Goal: Find contact information: Find contact information

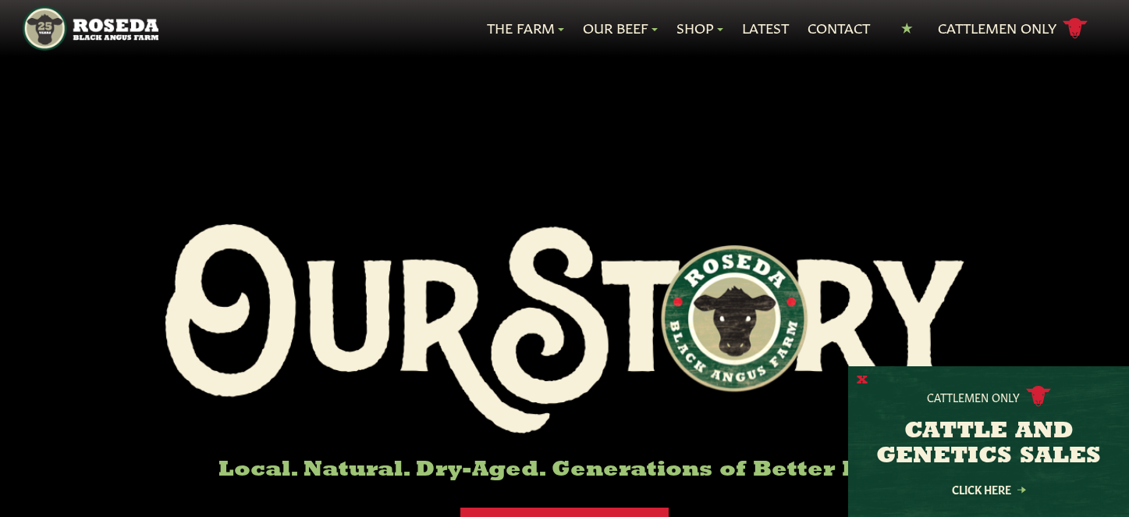
click at [859, 378] on button "X" at bounding box center [862, 380] width 11 height 16
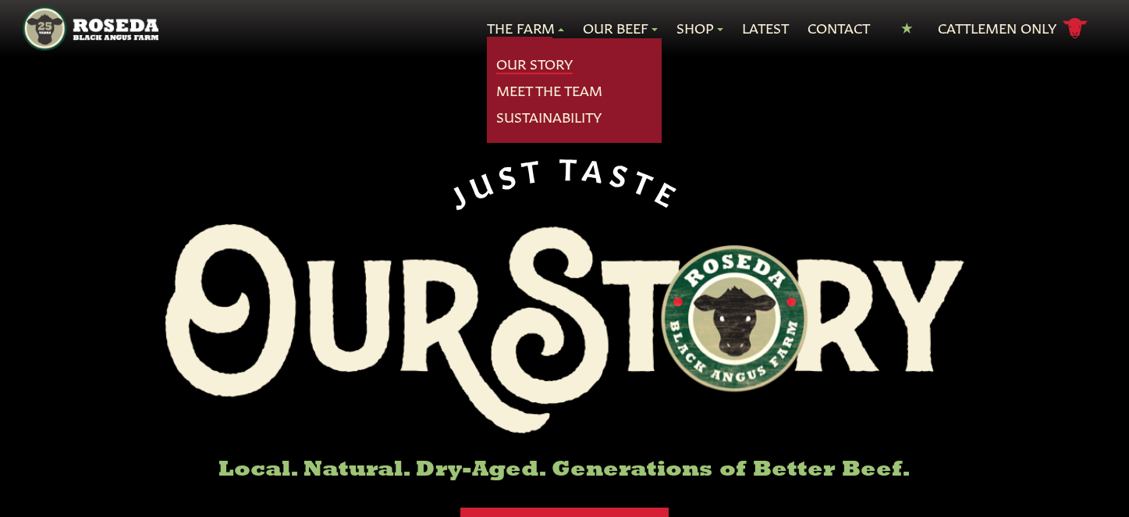
click at [519, 67] on link "Our Story" at bounding box center [534, 64] width 76 height 20
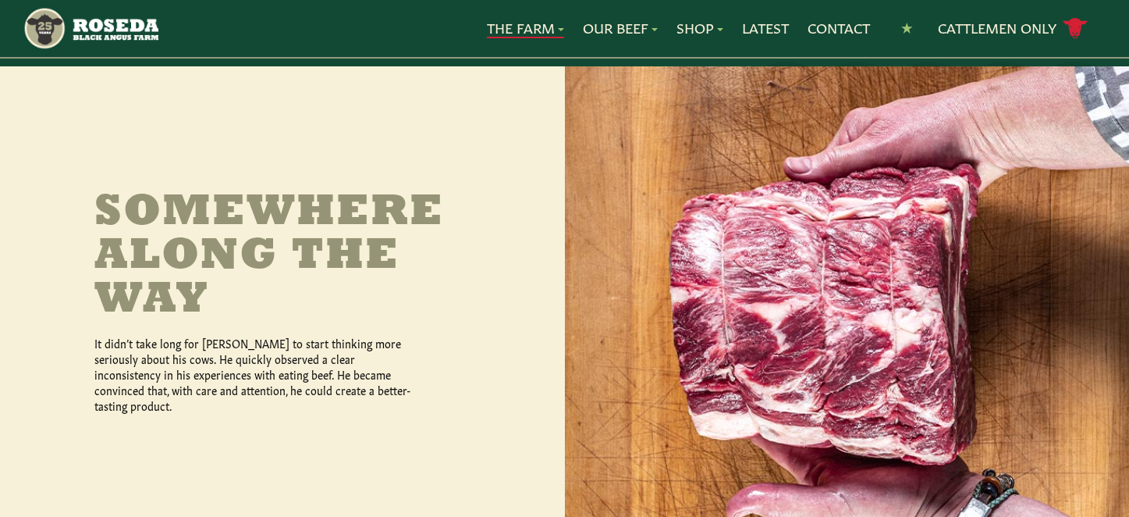
scroll to position [633, 0]
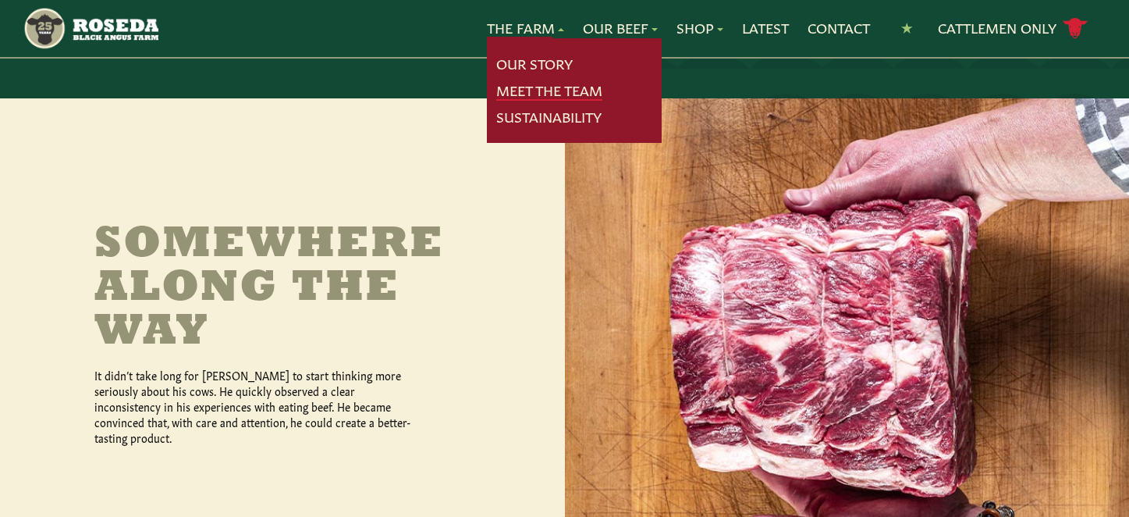
click at [544, 92] on link "Meet The Team" at bounding box center [549, 90] width 106 height 20
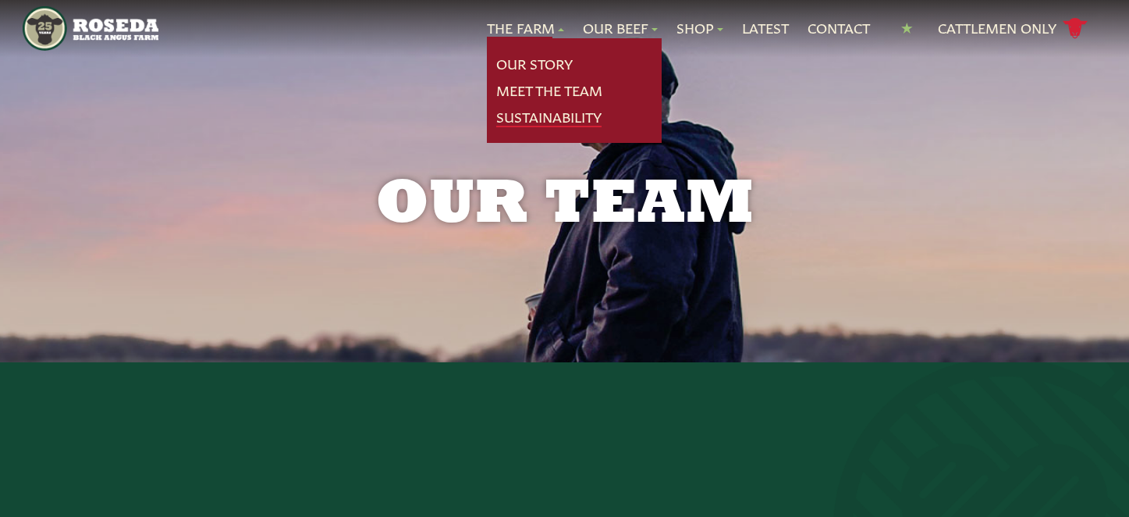
click at [539, 110] on link "Sustainability" at bounding box center [548, 117] width 105 height 20
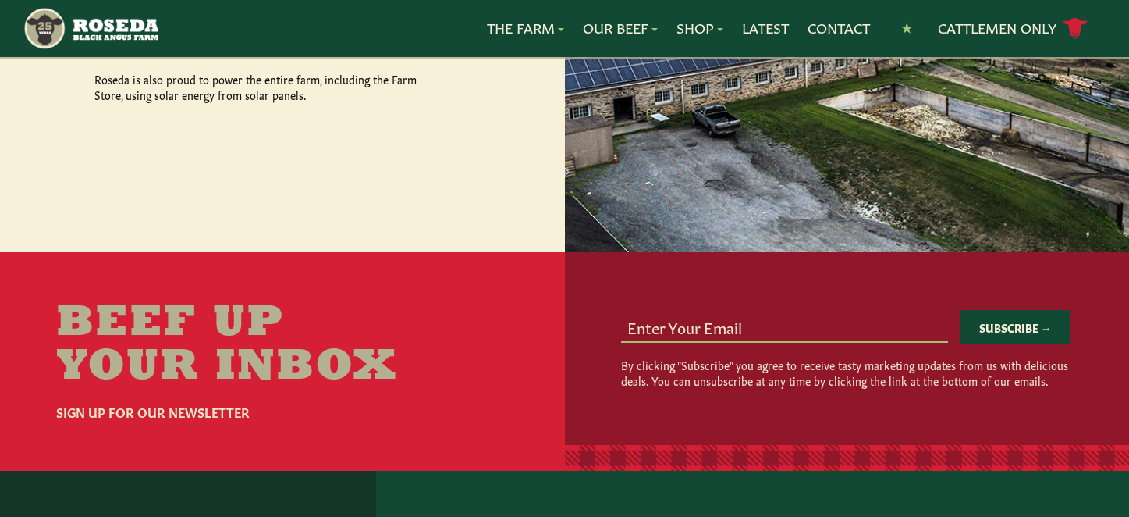
scroll to position [2633, 0]
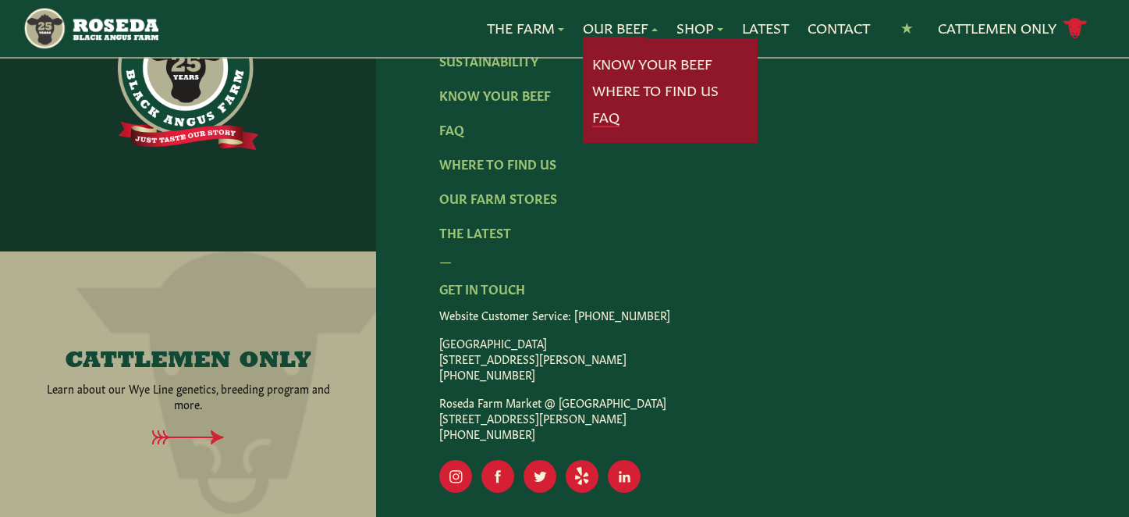
click at [602, 115] on link "FAQ" at bounding box center [605, 117] width 27 height 20
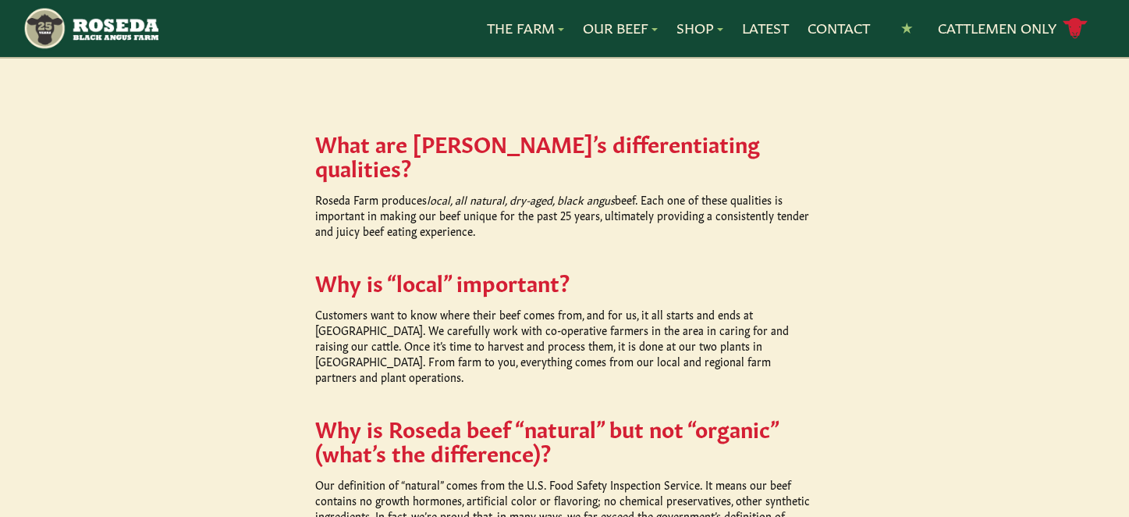
scroll to position [720, 0]
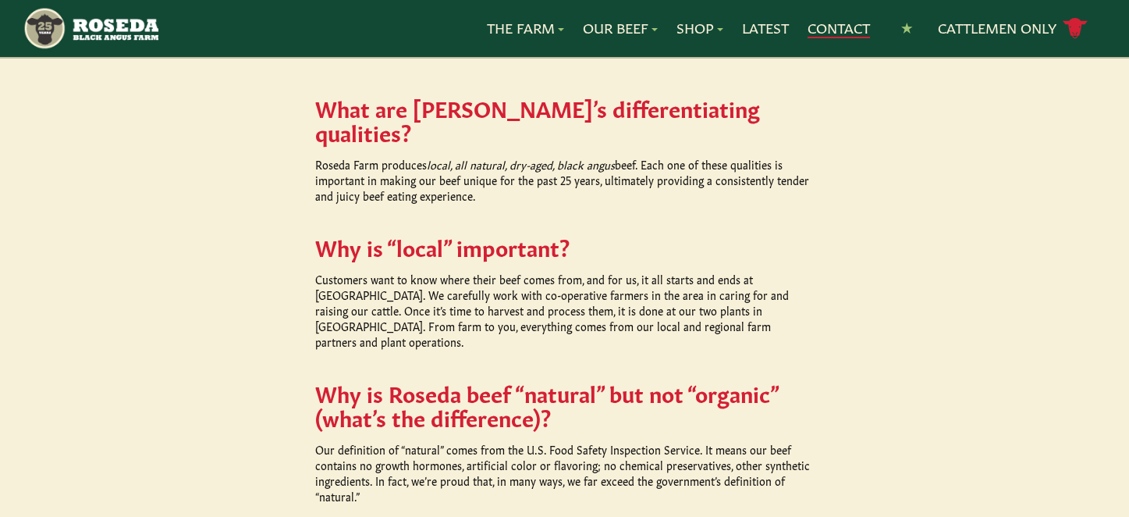
click at [838, 28] on link "Contact" at bounding box center [839, 28] width 62 height 20
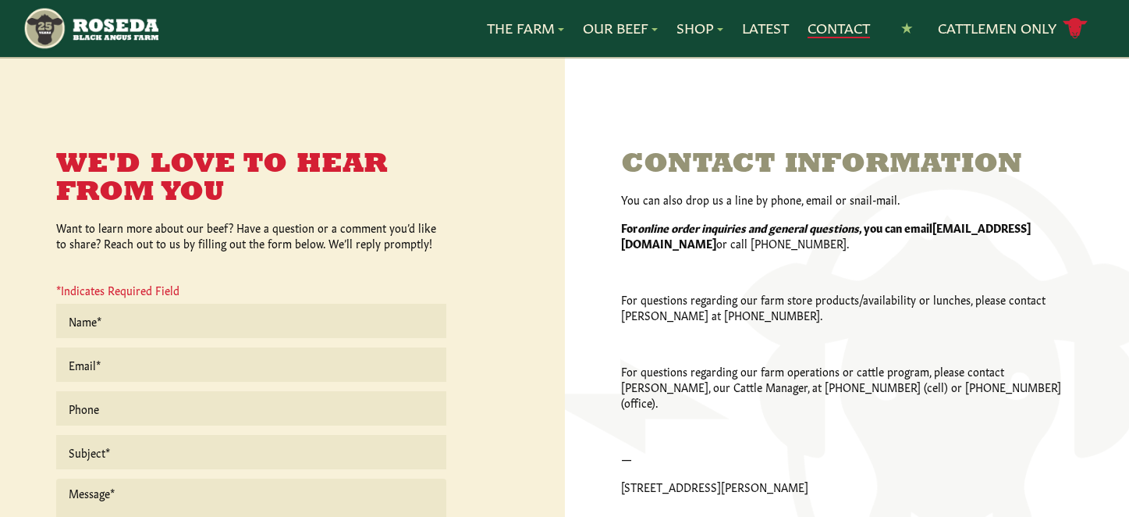
scroll to position [313, 0]
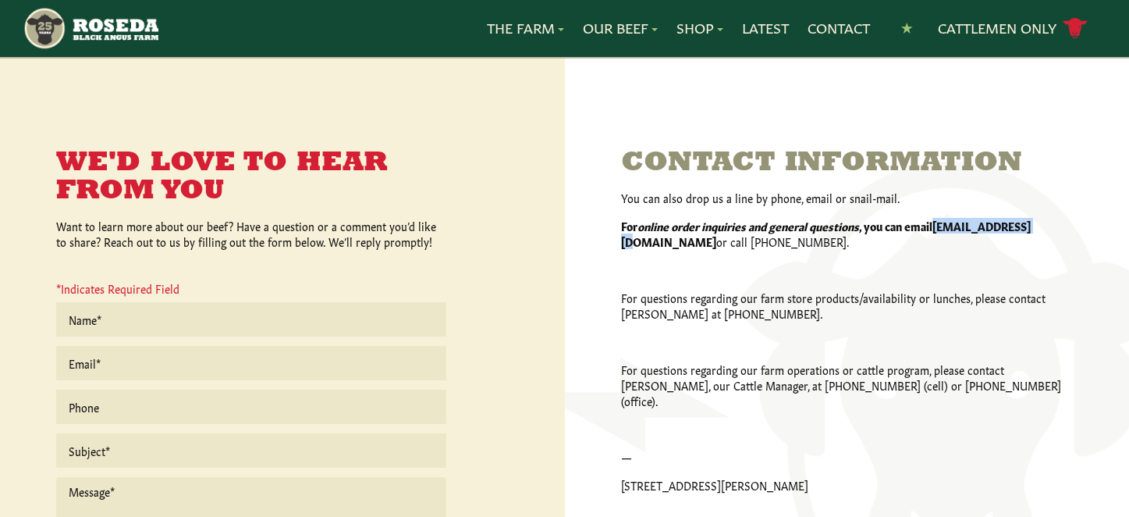
drag, startPoint x: 1048, startPoint y: 226, endPoint x: 944, endPoint y: 229, distance: 103.8
click at [944, 229] on strong "[EMAIL_ADDRESS][DOMAIN_NAME]" at bounding box center [826, 233] width 410 height 31
copy strong "[EMAIL_ADDRESS][DOMAIN_NAME]"
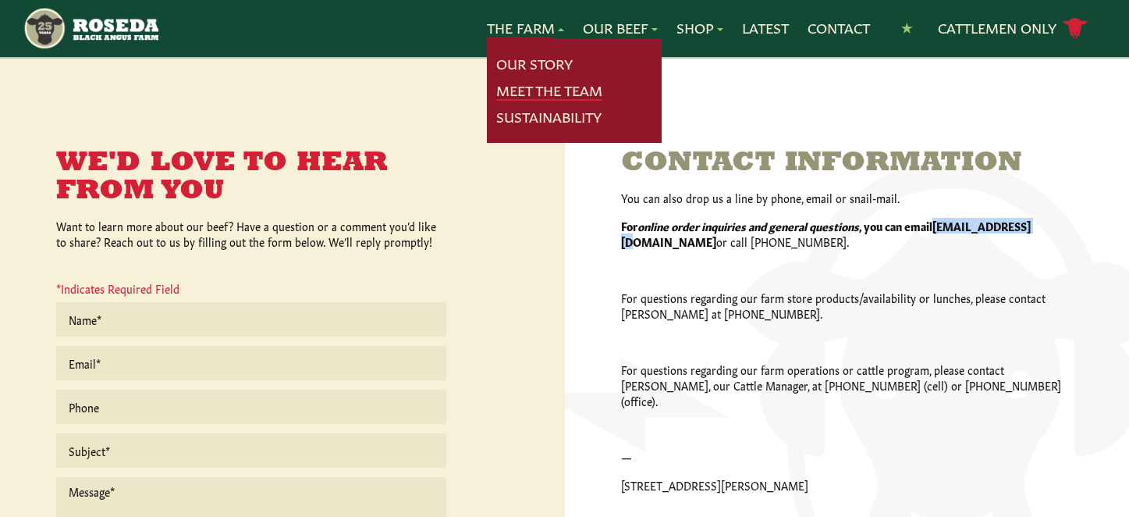
click at [524, 88] on link "Meet The Team" at bounding box center [549, 90] width 106 height 20
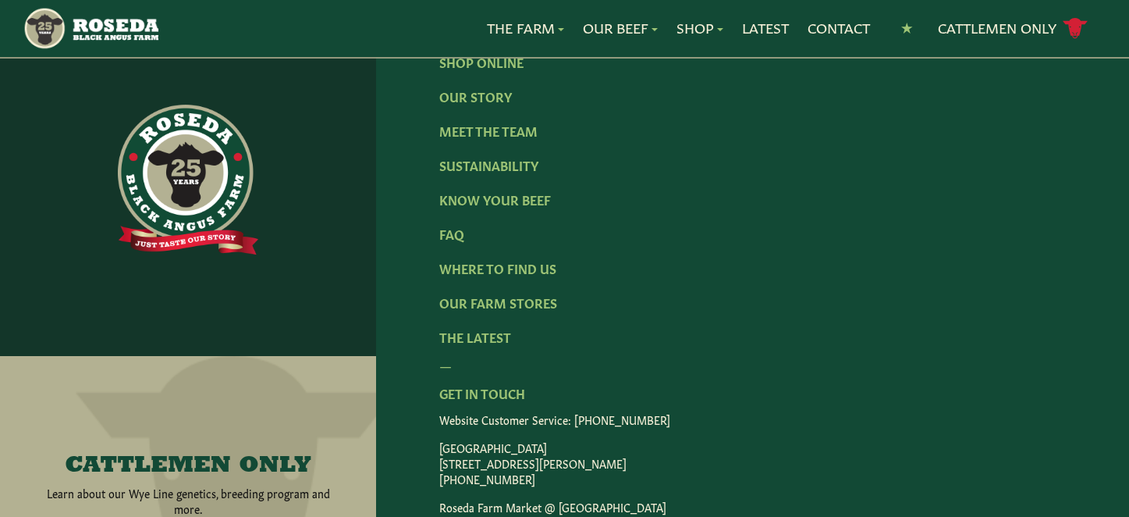
scroll to position [2311, 0]
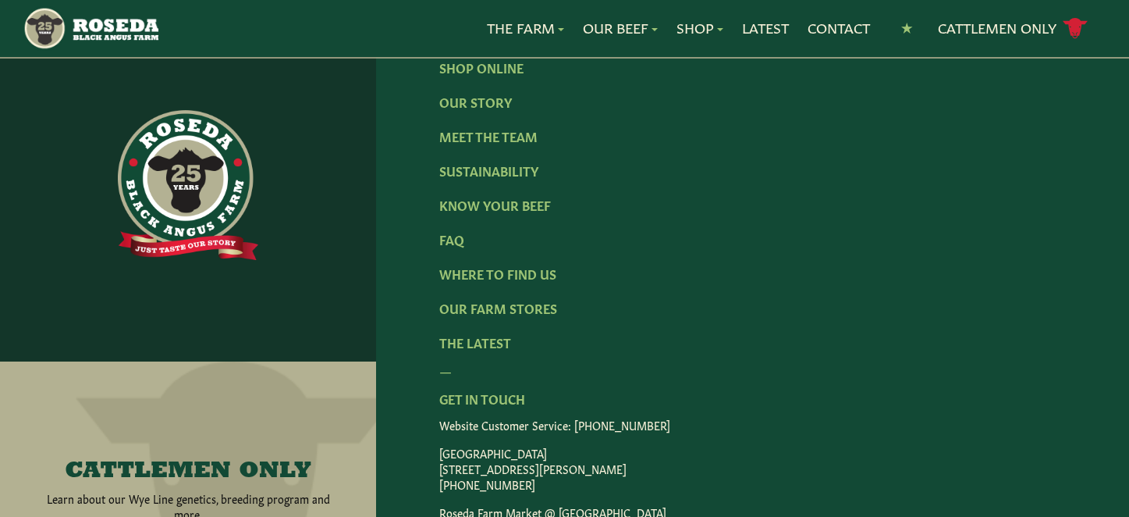
drag, startPoint x: 645, startPoint y: 367, endPoint x: 421, endPoint y: 367, distance: 223.2
click at [421, 367] on div "Shop Online Our Story Meet The Team Sustainability Know Your Beef FAQ Where To …" at bounding box center [752, 330] width 753 height 645
copy p "[STREET_ADDRESS][PERSON_NAME]"
